Goal: Transaction & Acquisition: Purchase product/service

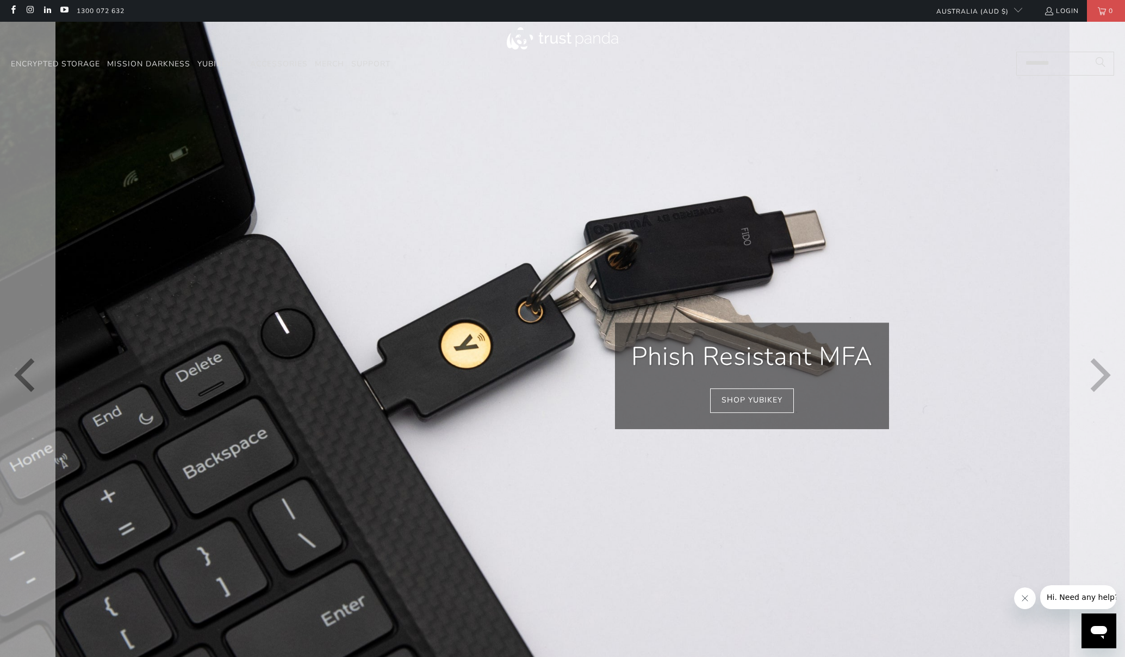
scroll to position [0, 2033]
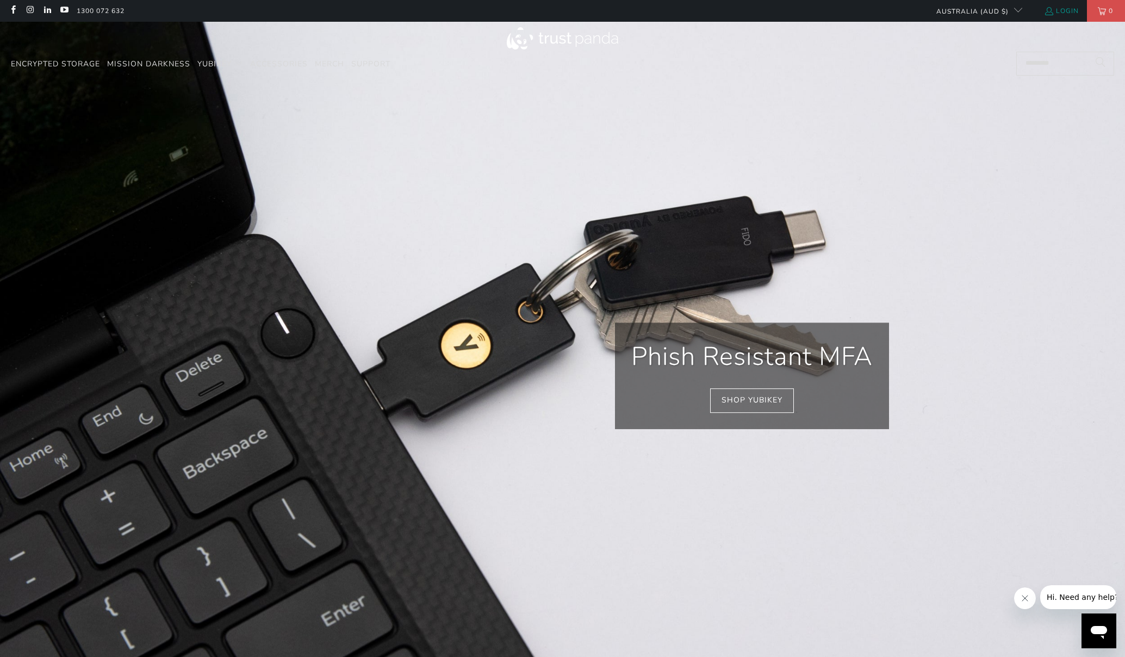
click at [1068, 11] on link "Login" at bounding box center [1061, 11] width 35 height 12
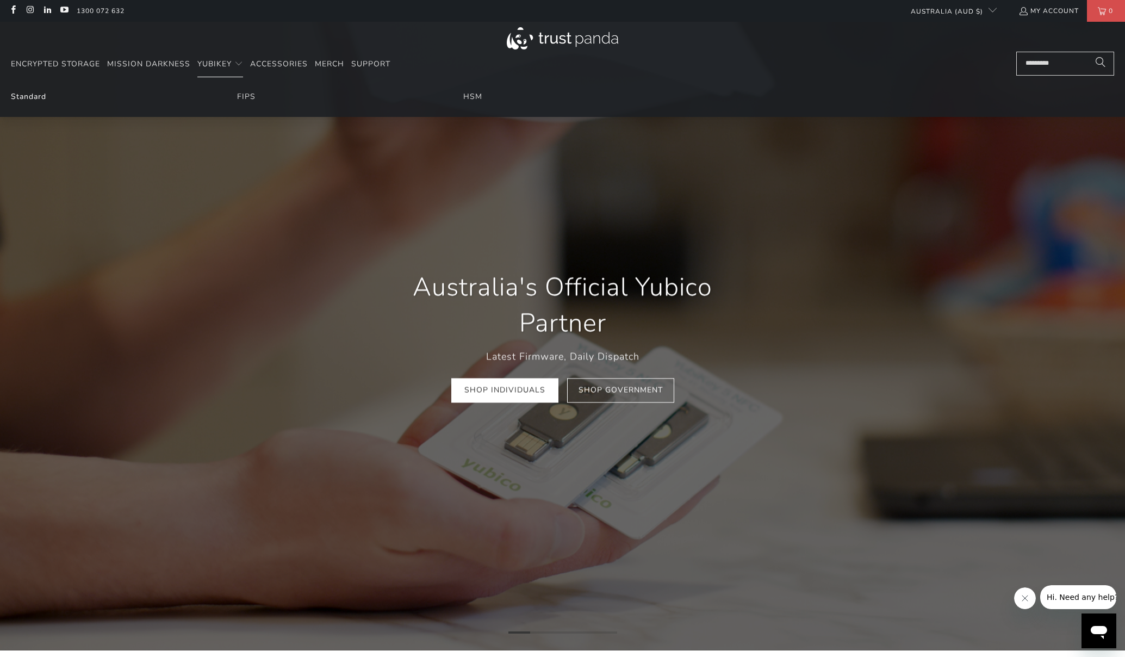
click at [33, 92] on link "Standard" at bounding box center [28, 96] width 35 height 10
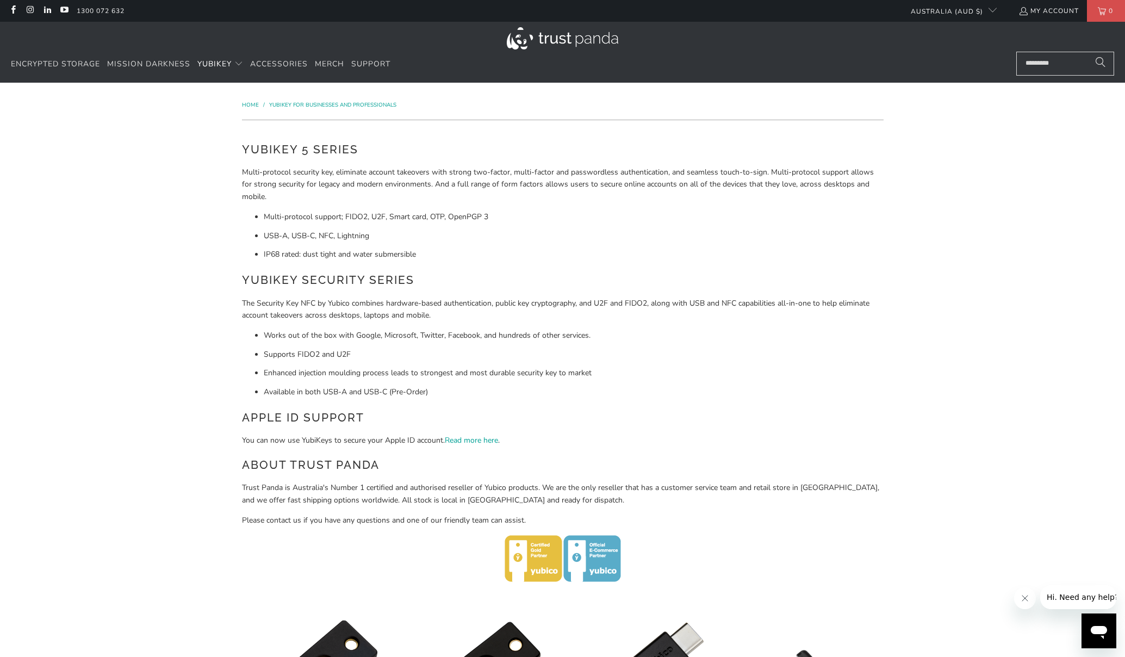
scroll to position [526, 0]
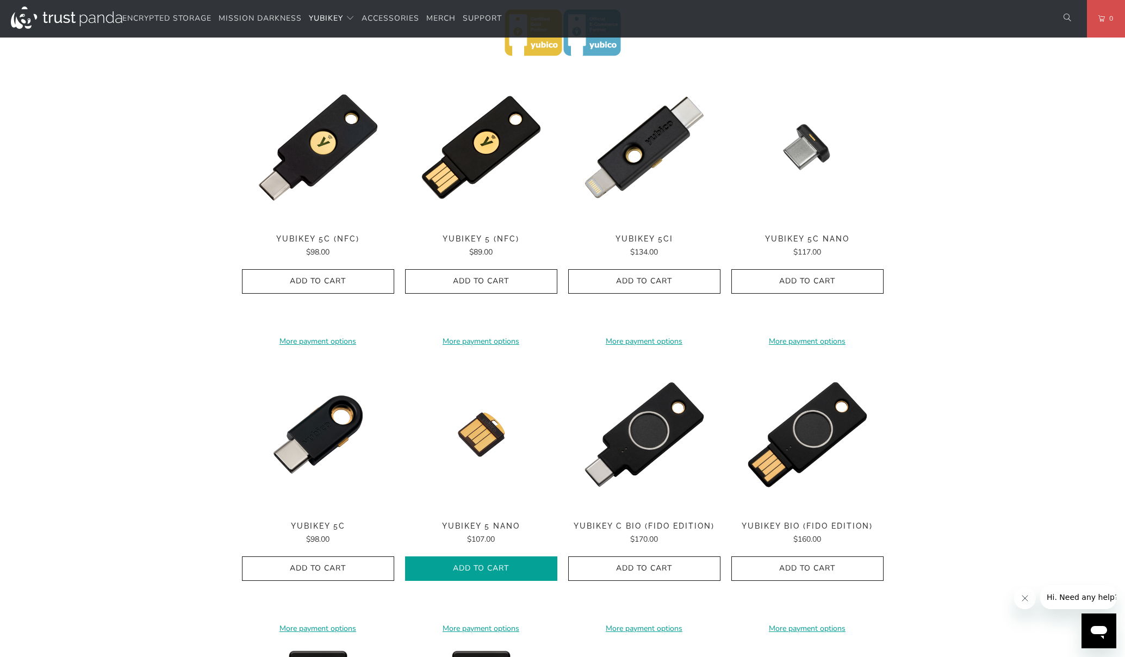
click at [489, 566] on icon "button" at bounding box center [481, 568] width 17 height 17
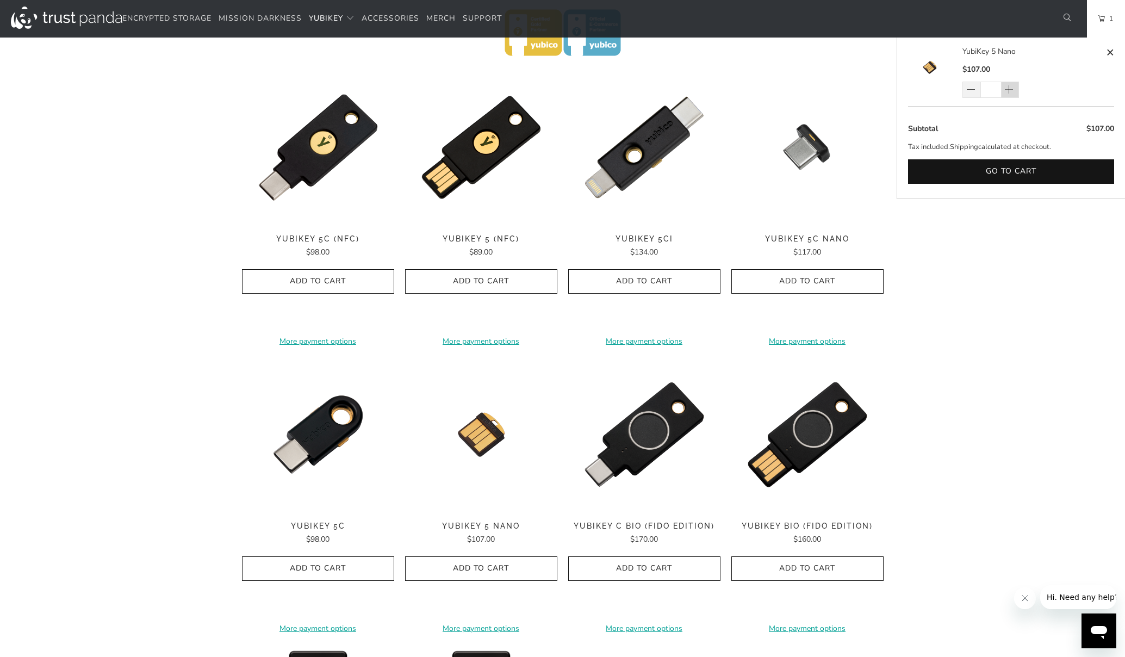
click at [1008, 89] on span at bounding box center [1009, 90] width 11 height 11
type input "*"
click at [1008, 89] on div "*" at bounding box center [998, 90] width 71 height 16
click at [1007, 92] on span at bounding box center [1009, 90] width 11 height 11
type input "*"
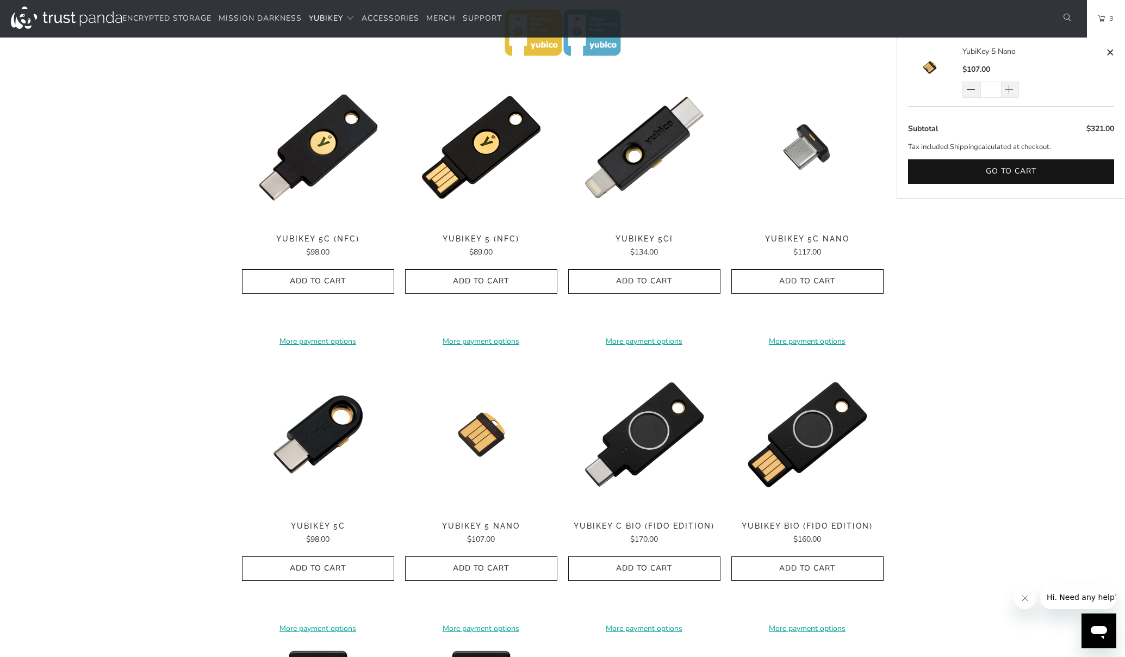
drag, startPoint x: 994, startPoint y: 90, endPoint x: 985, endPoint y: 90, distance: 8.7
click at [985, 90] on input "*" at bounding box center [991, 90] width 21 height 16
type input "*"
click at [1019, 167] on button "Go to cart" at bounding box center [1011, 171] width 206 height 24
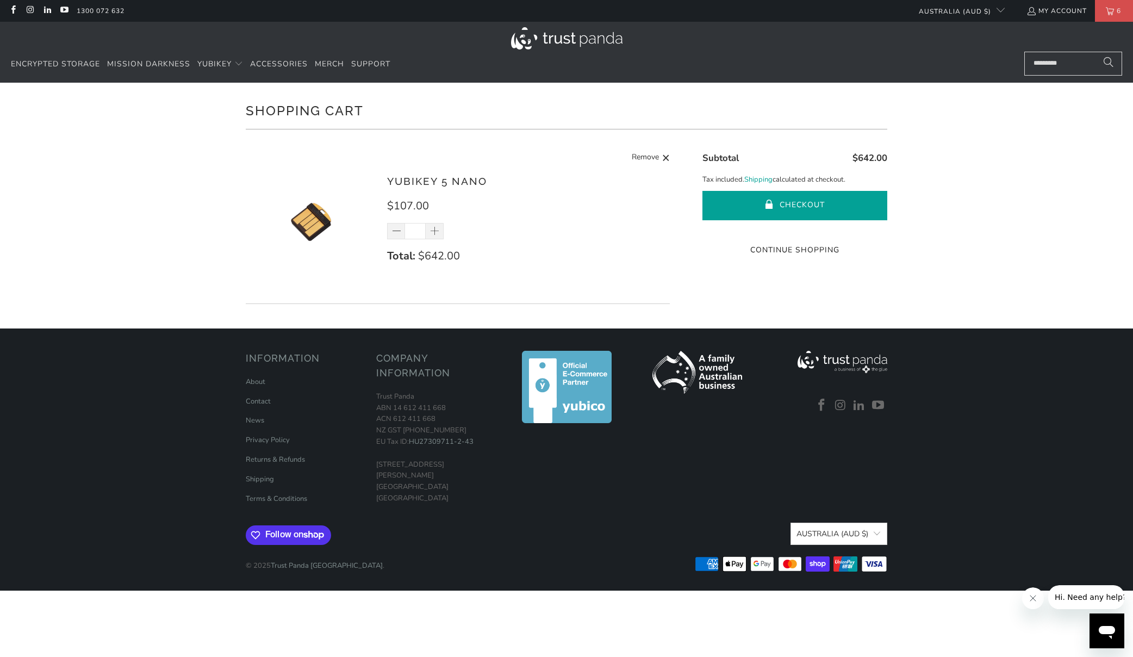
click at [794, 202] on button "Checkout" at bounding box center [795, 205] width 185 height 29
